Goal: Information Seeking & Learning: Learn about a topic

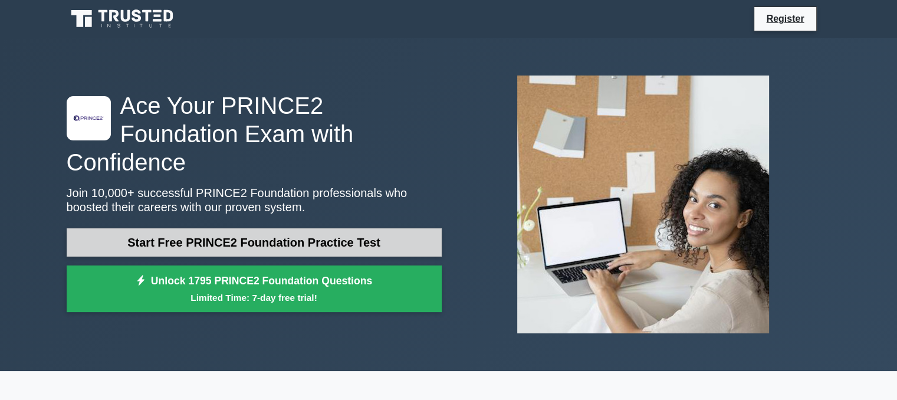
click at [301, 228] on link "Start Free PRINCE2 Foundation Practice Test" at bounding box center [254, 242] width 375 height 28
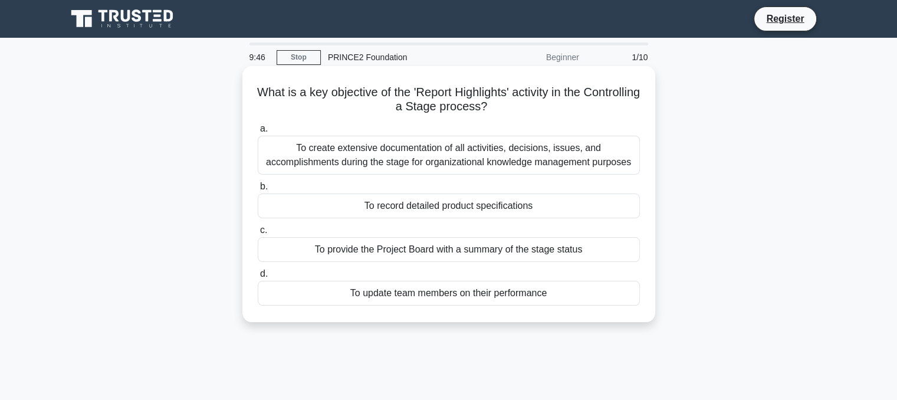
click at [477, 253] on div "To provide the Project Board with a summary of the stage status" at bounding box center [449, 249] width 382 height 25
click at [258, 234] on input "c. To provide the Project Board with a summary of the stage status" at bounding box center [258, 230] width 0 height 8
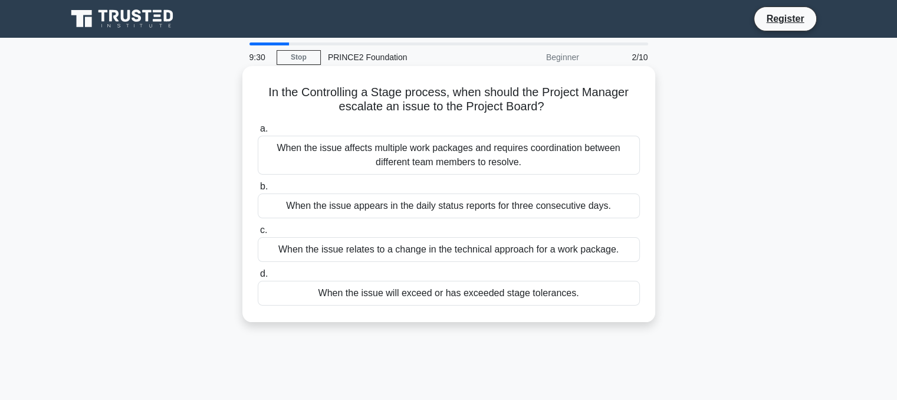
click at [472, 294] on div "When the issue will exceed or has exceeded stage tolerances." at bounding box center [449, 293] width 382 height 25
click at [258, 278] on input "d. When the issue will exceed or has exceeded stage tolerances." at bounding box center [258, 274] width 0 height 8
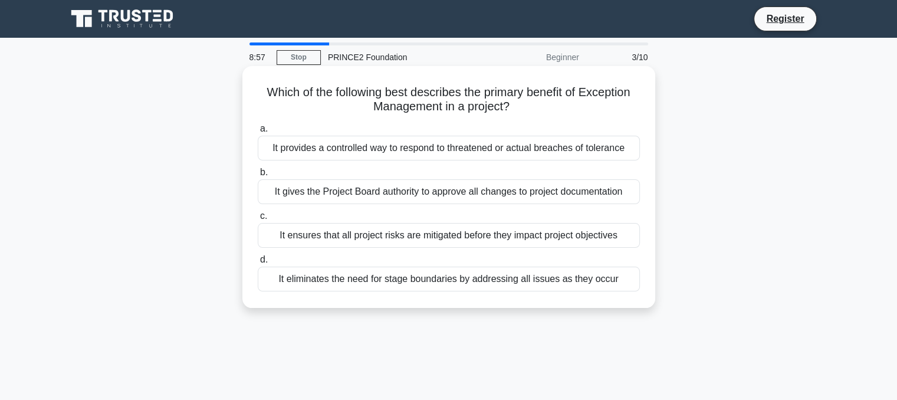
click at [544, 239] on div "It ensures that all project risks are mitigated before they impact project obje…" at bounding box center [449, 235] width 382 height 25
click at [258, 220] on input "c. It ensures that all project risks are mitigated before they impact project o…" at bounding box center [258, 216] width 0 height 8
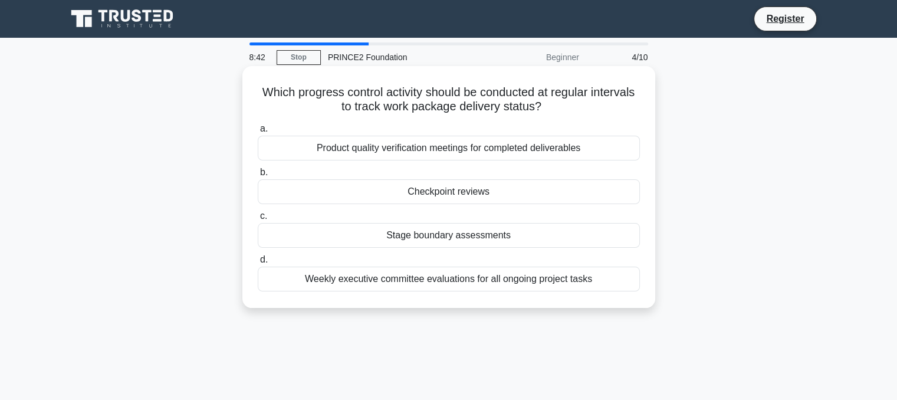
click at [516, 187] on div "Checkpoint reviews" at bounding box center [449, 191] width 382 height 25
click at [258, 176] on input "b. Checkpoint reviews" at bounding box center [258, 173] width 0 height 8
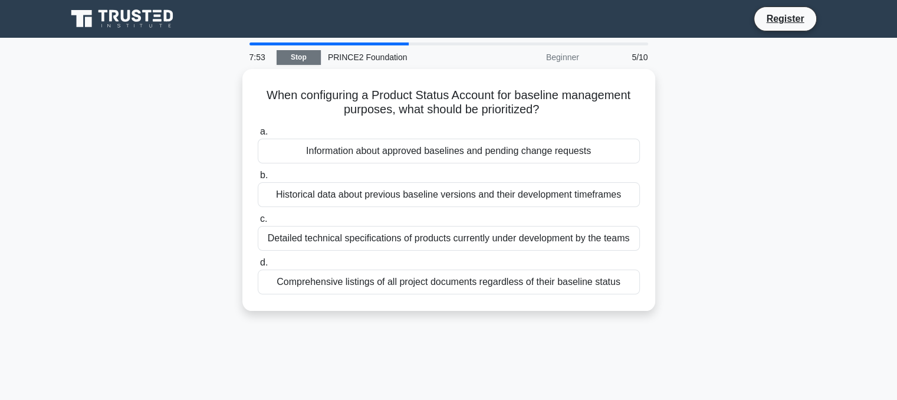
click at [307, 56] on link "Stop" at bounding box center [298, 57] width 44 height 15
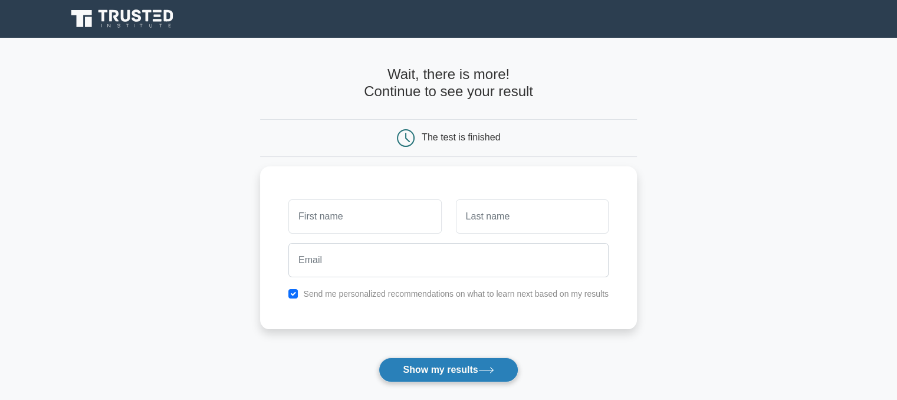
click at [437, 362] on button "Show my results" at bounding box center [447, 369] width 139 height 25
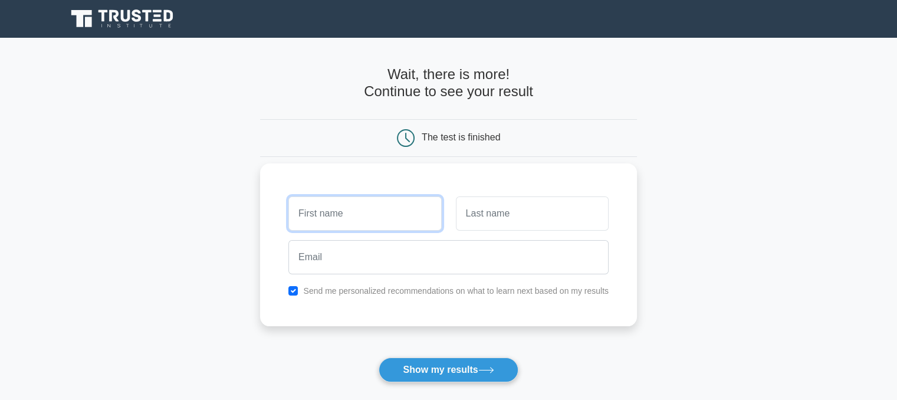
click at [365, 222] on input "text" at bounding box center [364, 213] width 153 height 34
type input "[PERSON_NAME]"
click at [488, 210] on input "text" at bounding box center [532, 213] width 153 height 34
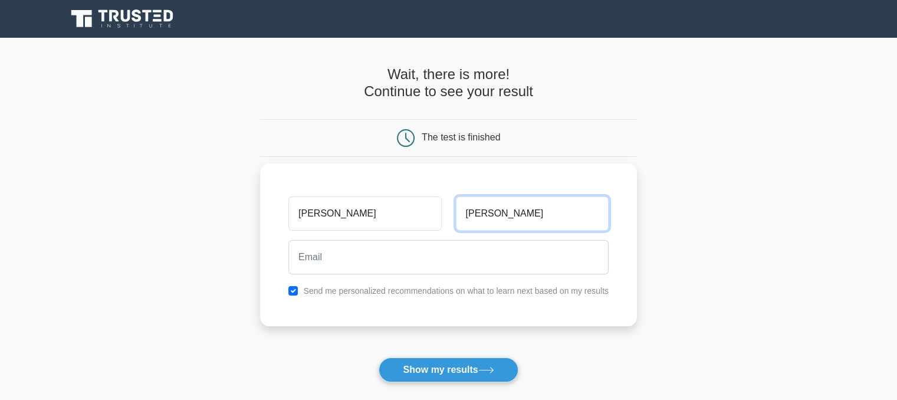
type input "[PERSON_NAME]"
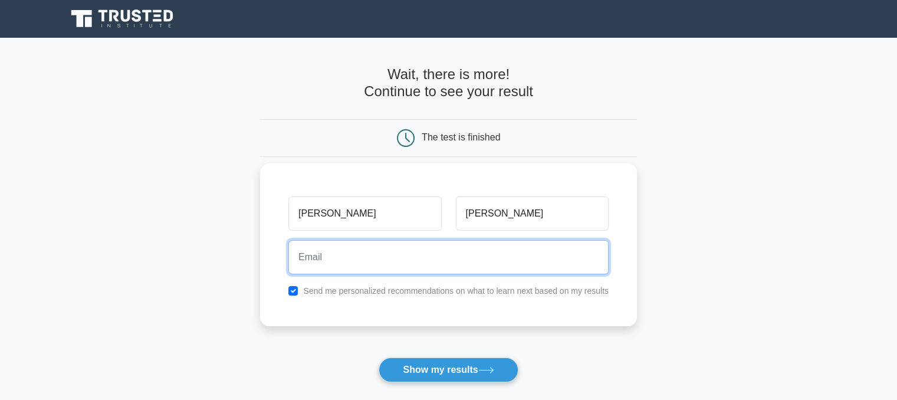
click at [478, 253] on input "email" at bounding box center [448, 257] width 320 height 34
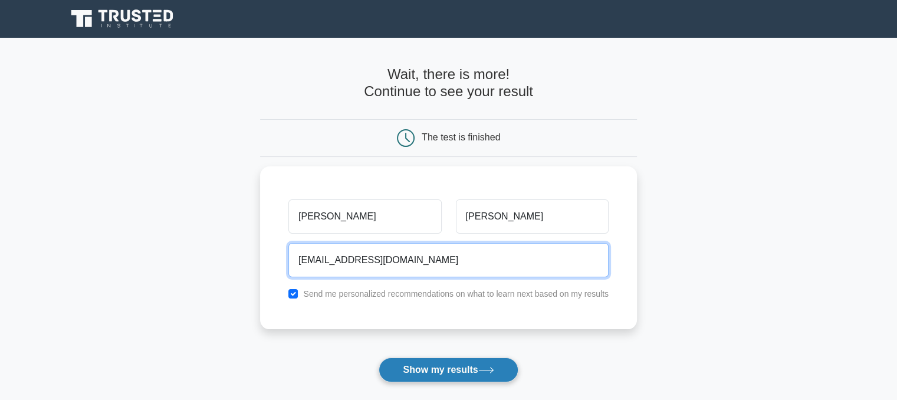
type input "[EMAIL_ADDRESS][DOMAIN_NAME]"
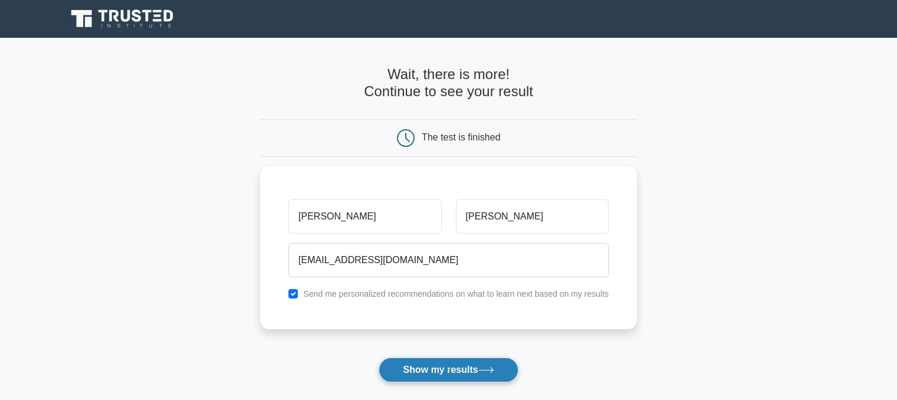
click at [459, 367] on button "Show my results" at bounding box center [447, 369] width 139 height 25
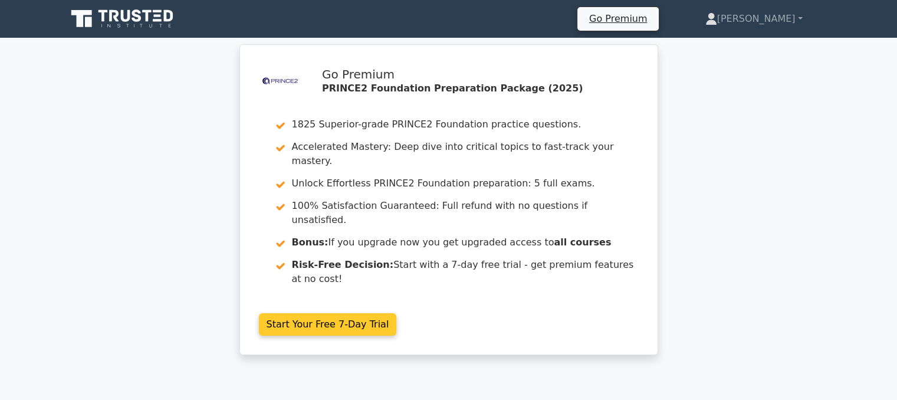
click at [305, 313] on link "Start Your Free 7-Day Trial" at bounding box center [328, 324] width 138 height 22
